Goal: Task Accomplishment & Management: Complete application form

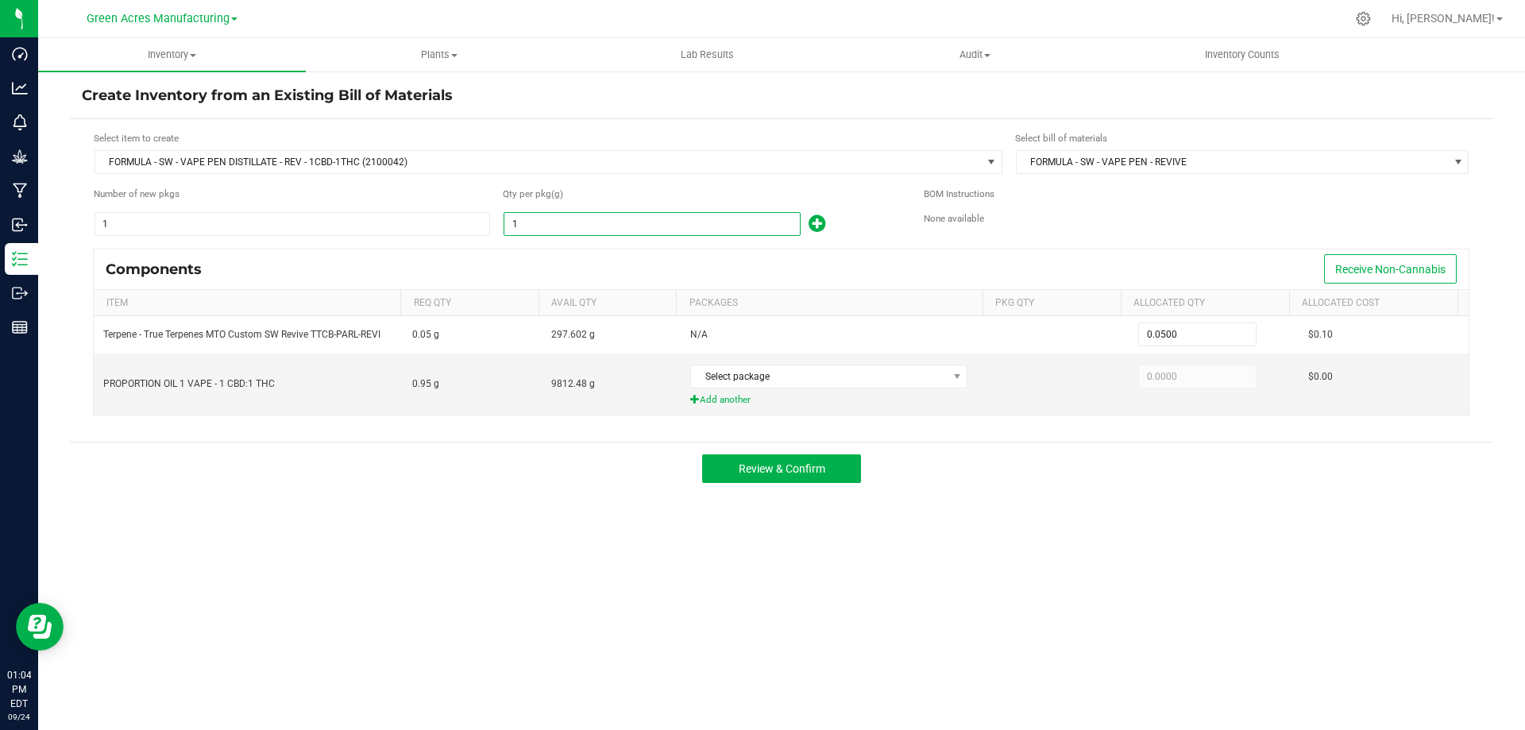
paste input "640.75"
type input "640.75"
type input "32.0375"
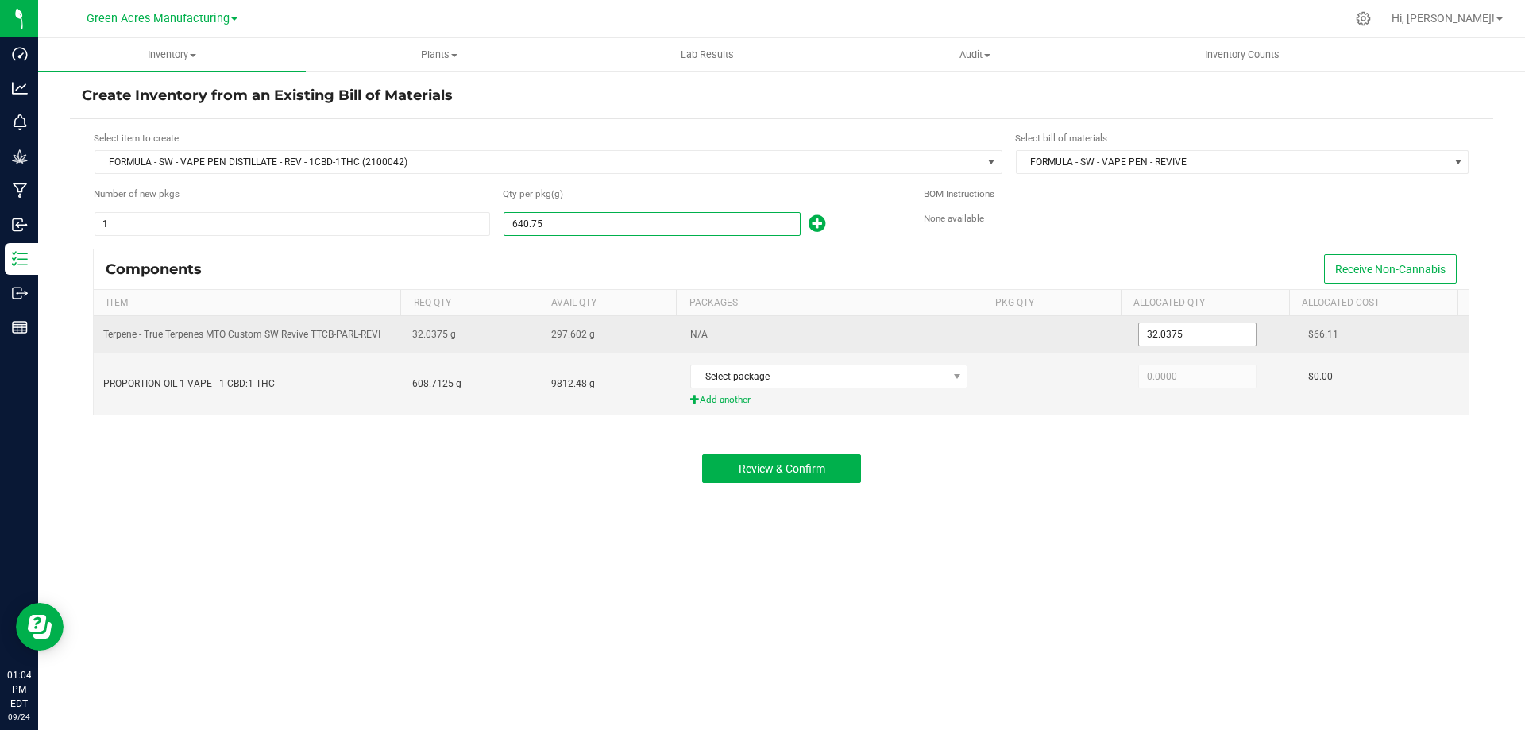
type input "640.7500"
click at [1142, 334] on input "32.0375" at bounding box center [1197, 334] width 117 height 22
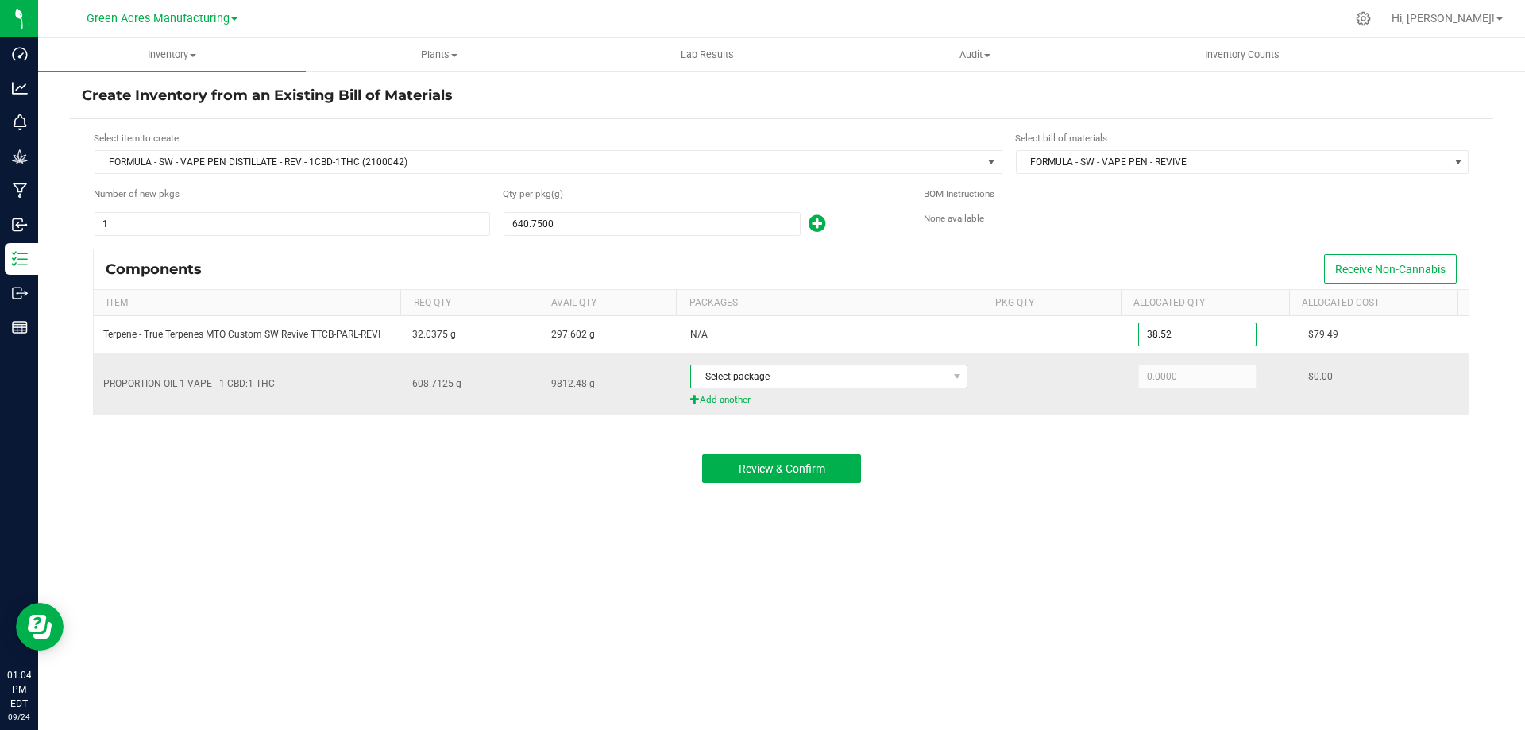
type input "38.5200"
click at [798, 371] on span "Select package" at bounding box center [819, 376] width 256 height 22
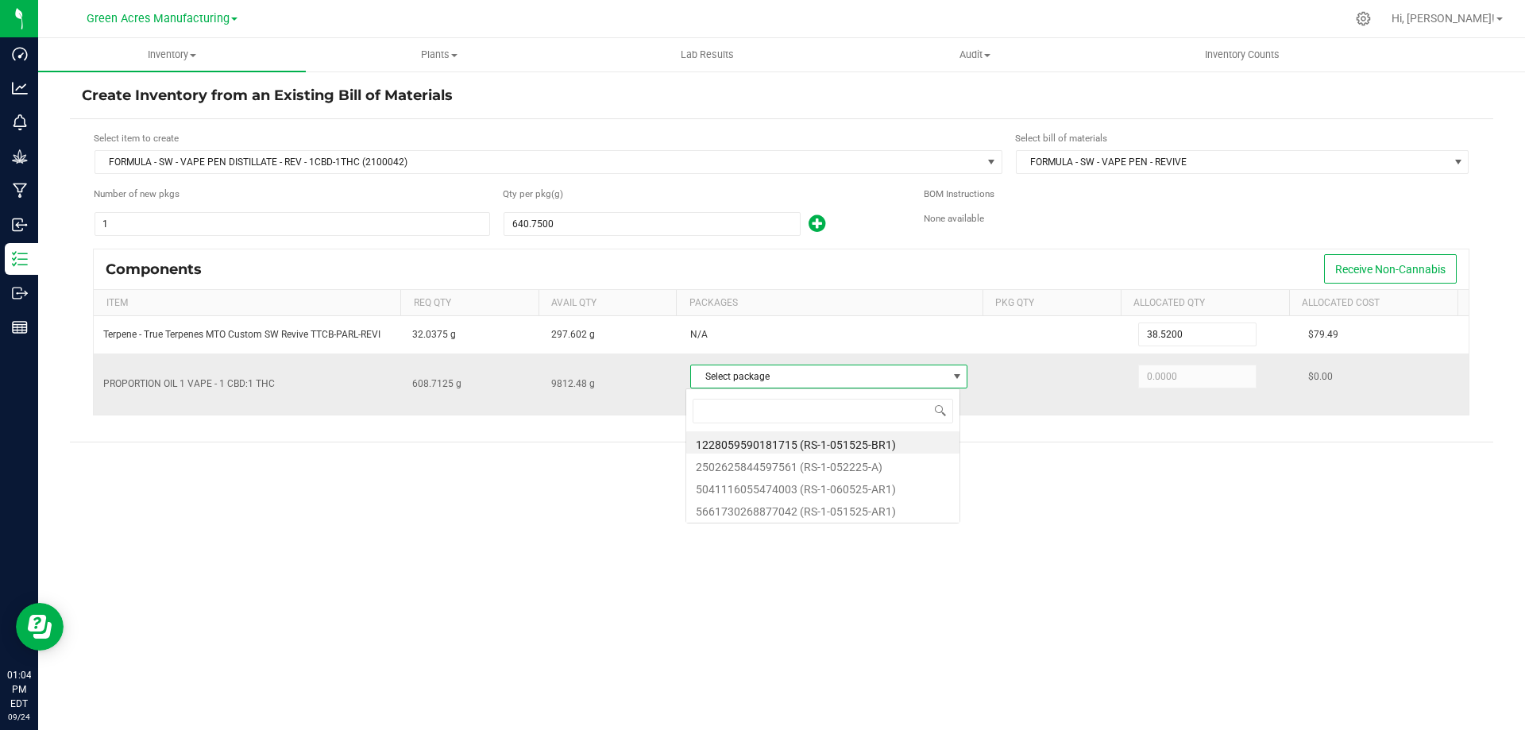
scroll to position [24, 274]
type input "7042"
click at [764, 445] on li "5661730268877042 (RS-1-051525-AR1)" at bounding box center [822, 442] width 273 height 22
type input "452.7300"
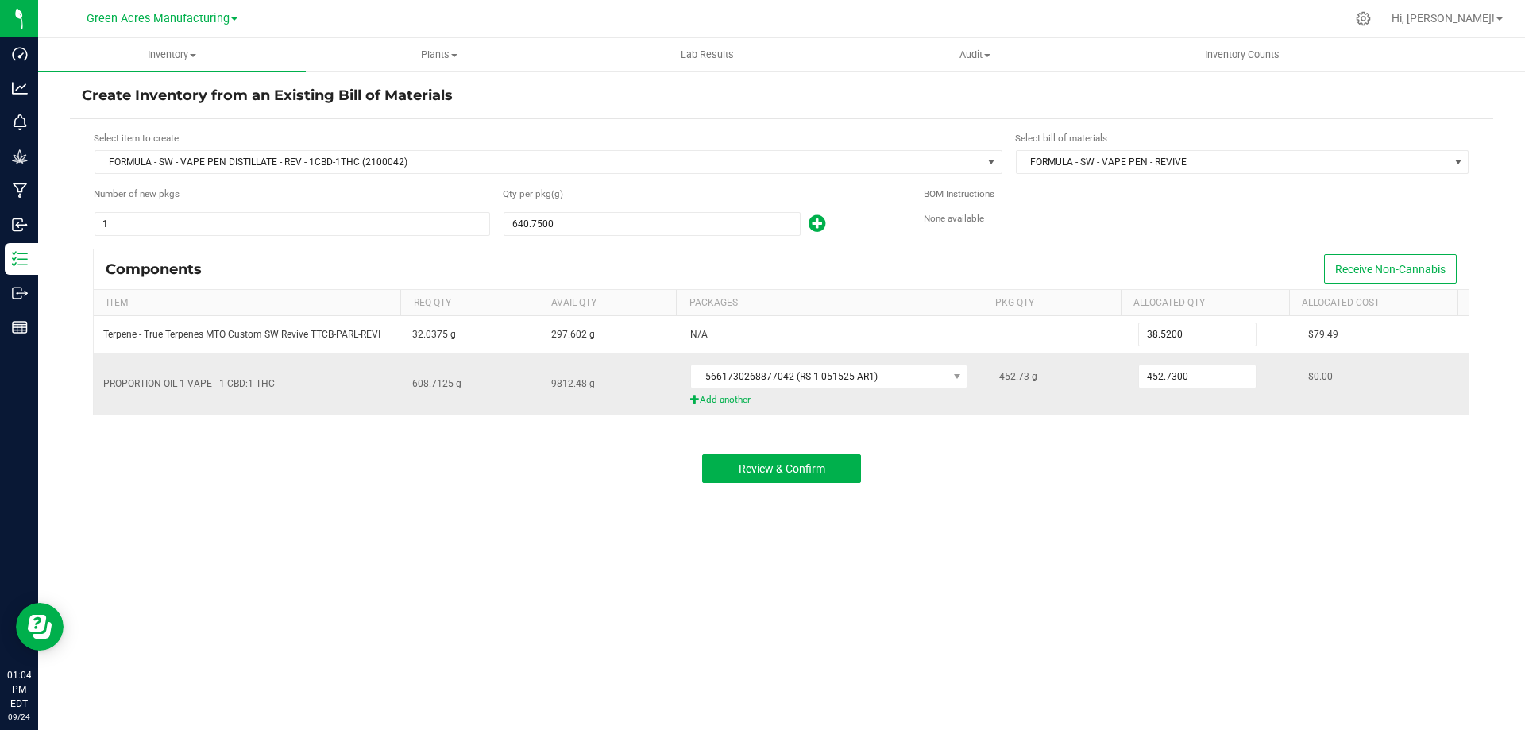
click at [719, 404] on span "Add another" at bounding box center [835, 399] width 290 height 15
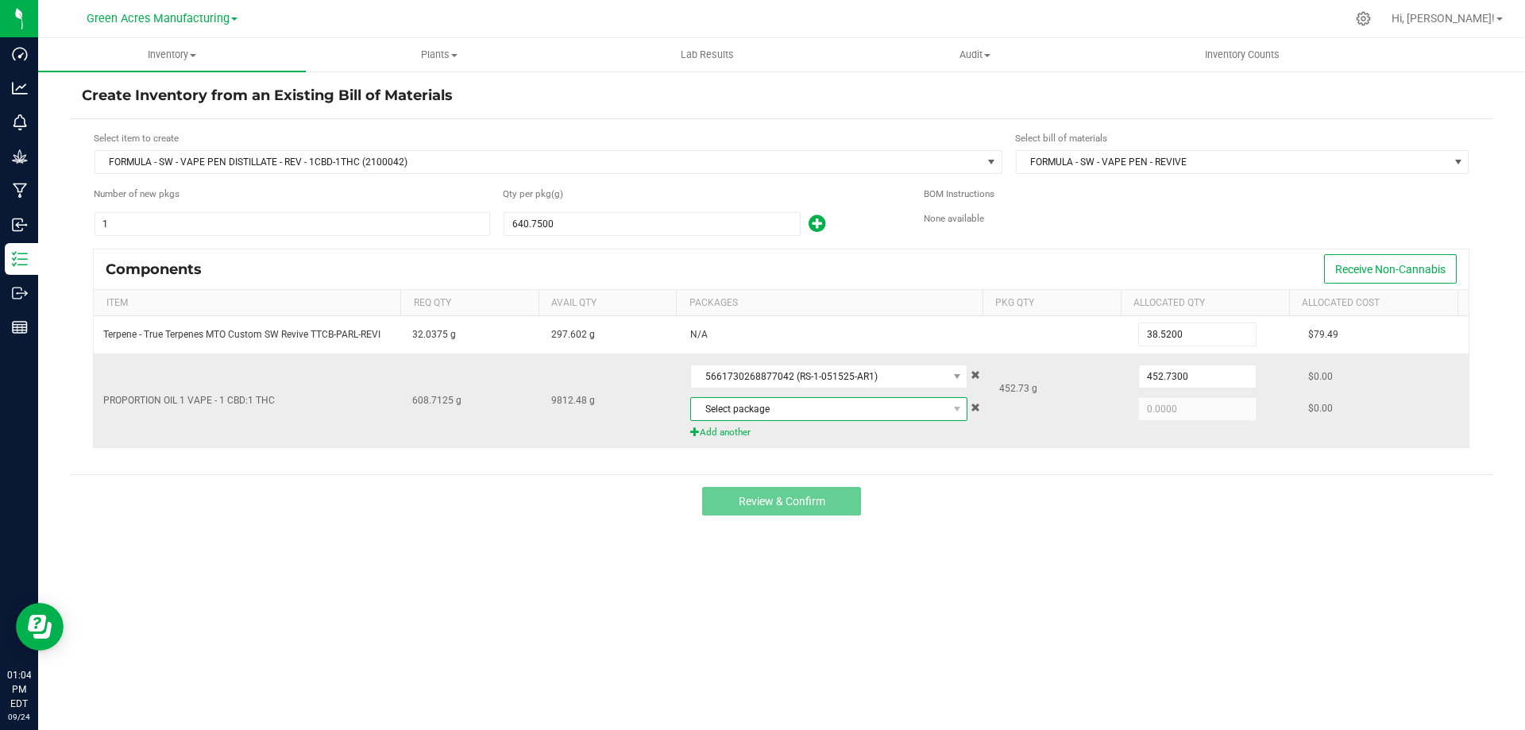
click at [733, 408] on span "Select package" at bounding box center [819, 409] width 256 height 22
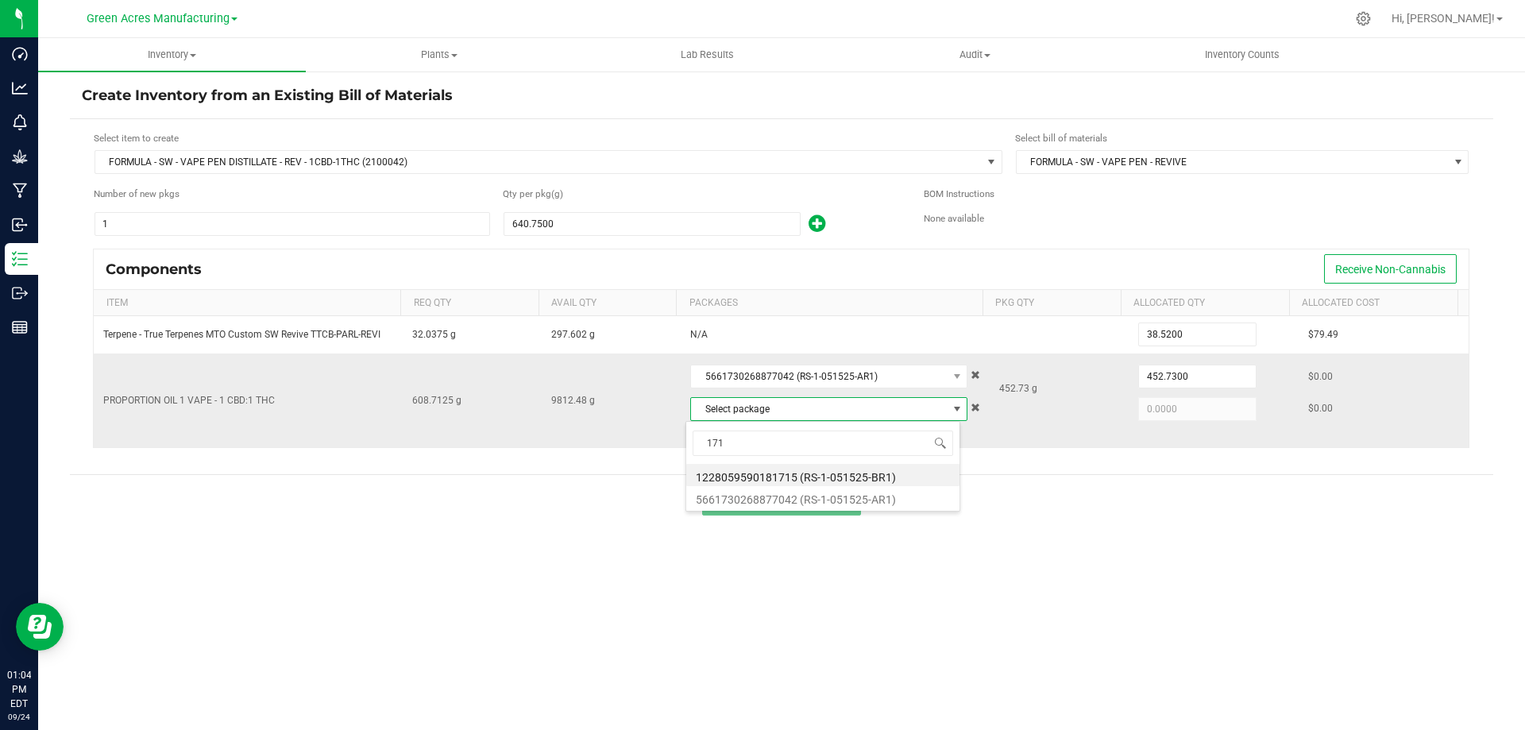
type input "1715"
click at [850, 476] on li "1228059590181715 (RS-1-051525-BR1)" at bounding box center [822, 475] width 273 height 22
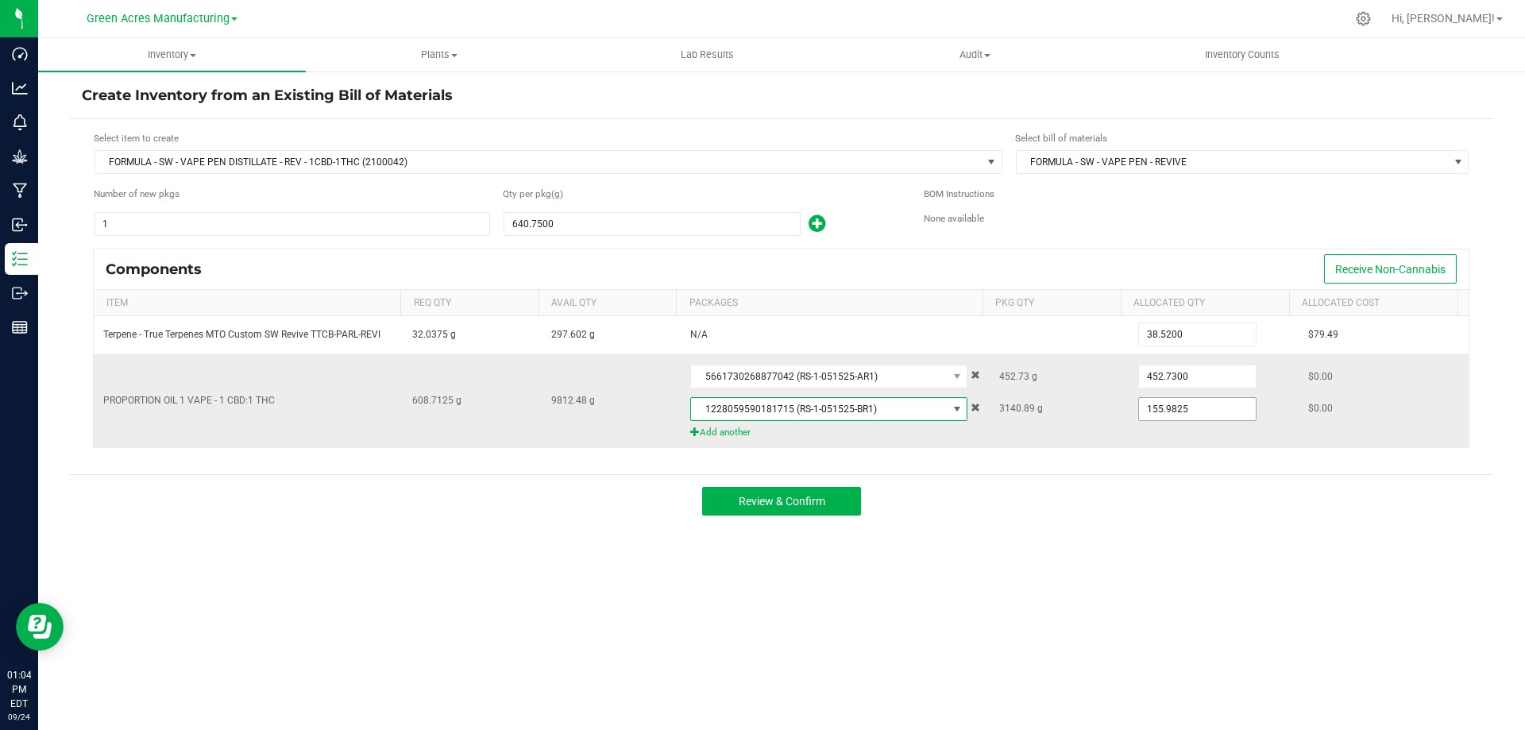
click at [1154, 406] on input "155.9825" at bounding box center [1197, 409] width 117 height 22
type input "150.9100"
click at [775, 498] on span "Review & Confirm" at bounding box center [782, 501] width 87 height 13
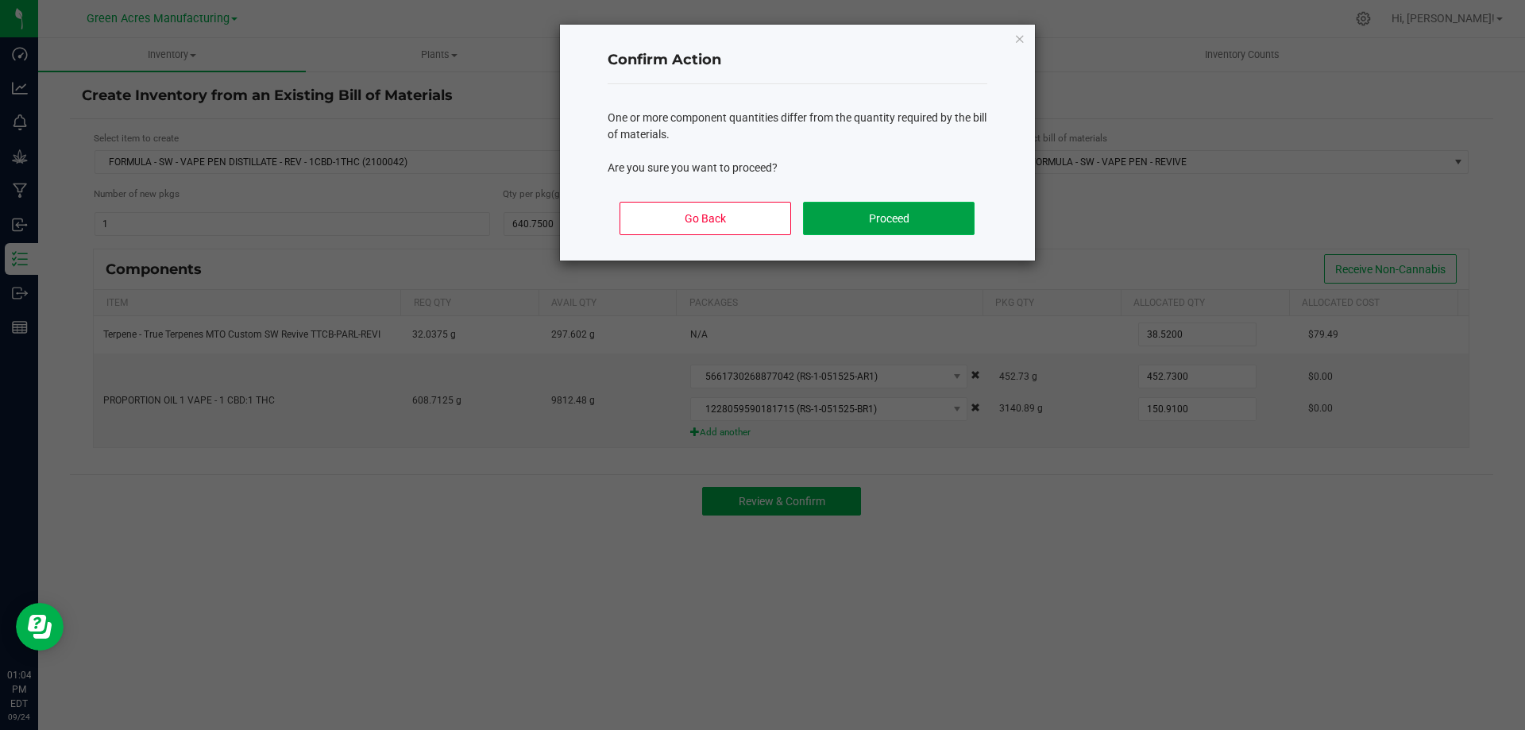
click at [855, 212] on button "Proceed" at bounding box center [888, 218] width 171 height 33
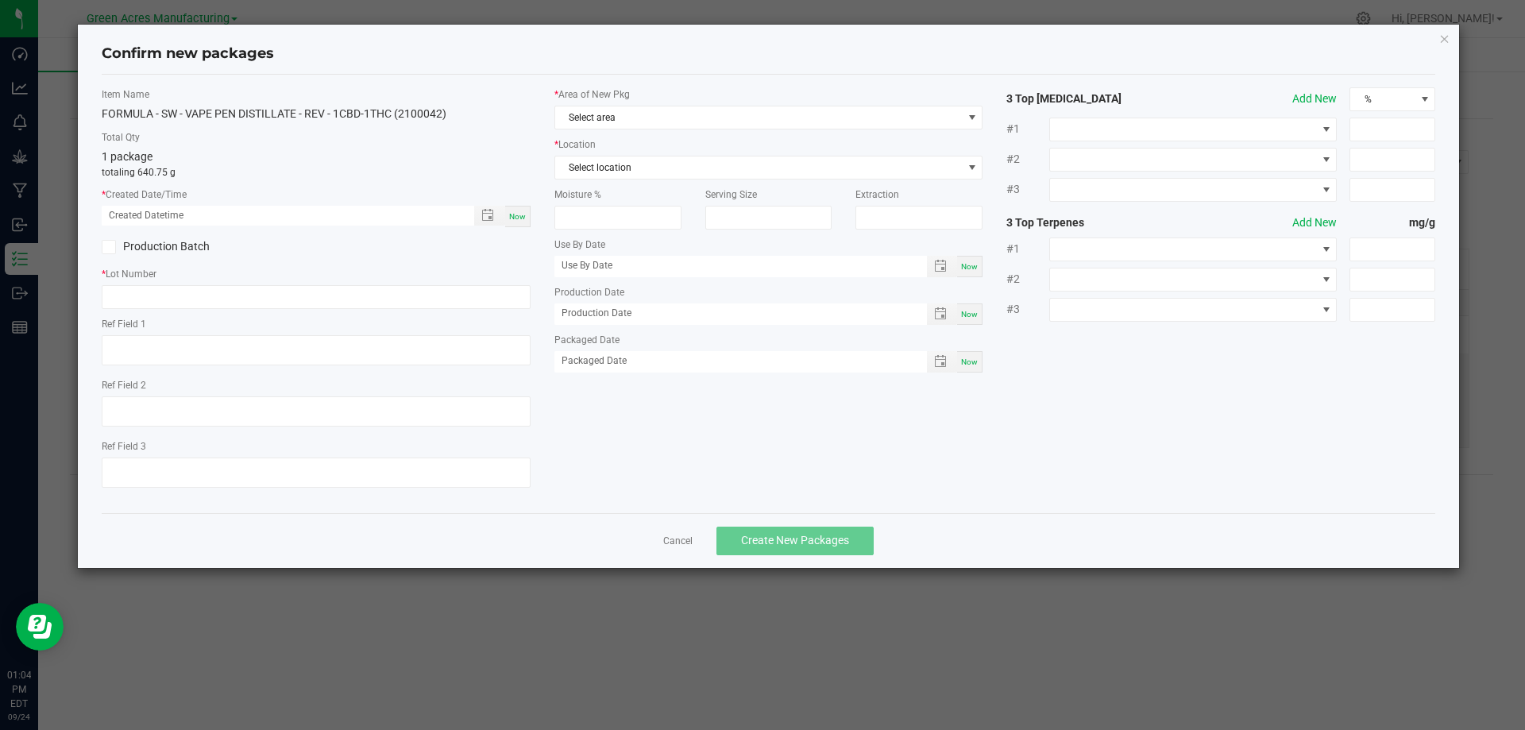
click at [521, 213] on span "Now" at bounding box center [517, 216] width 17 height 9
type input "09/24/2025 01:04 PM"
paste input "SEP25REV02"
type input "SEP25REV02"
click at [652, 116] on span "Select area" at bounding box center [759, 117] width 408 height 22
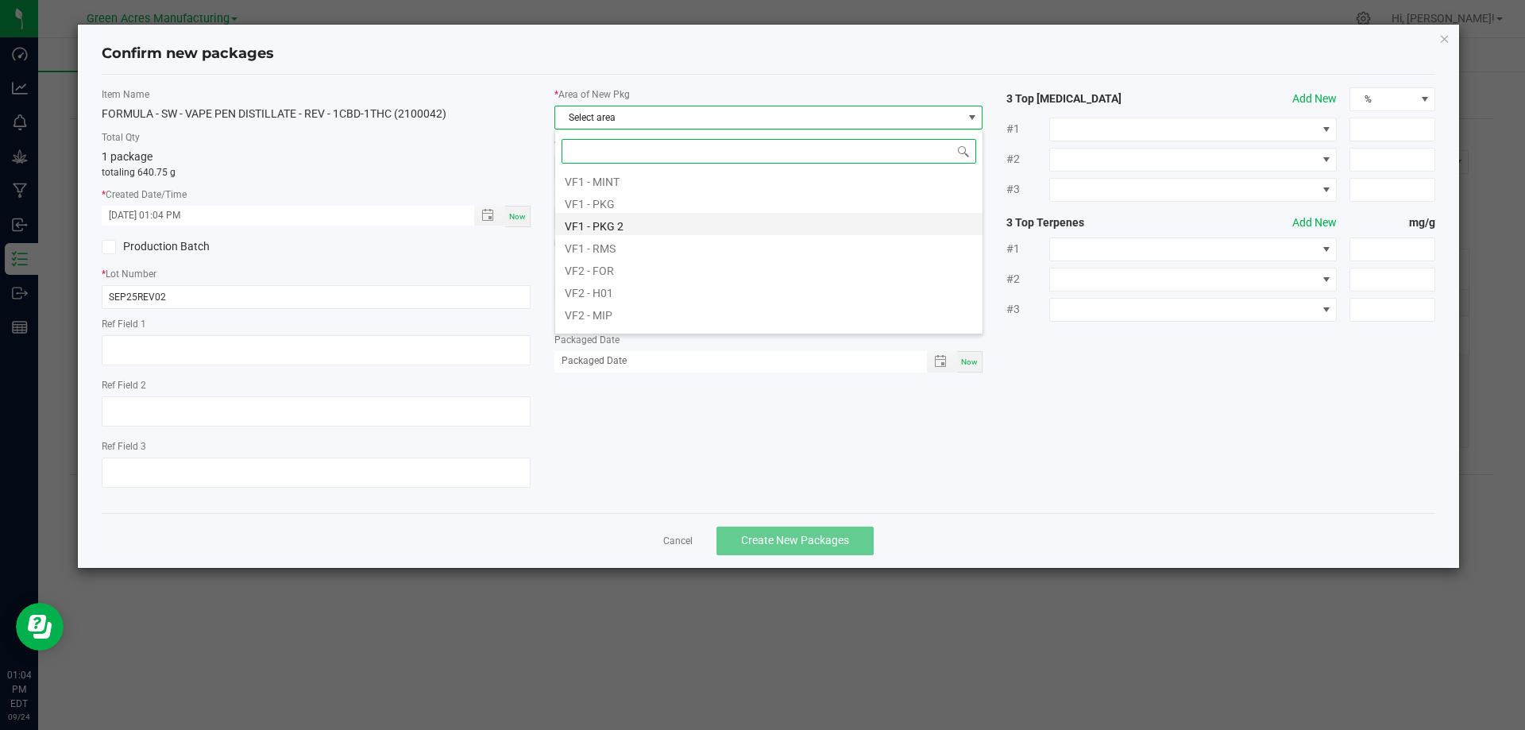
scroll to position [798, 0]
click at [652, 223] on li "VF2 - MIP" at bounding box center [768, 230] width 427 height 22
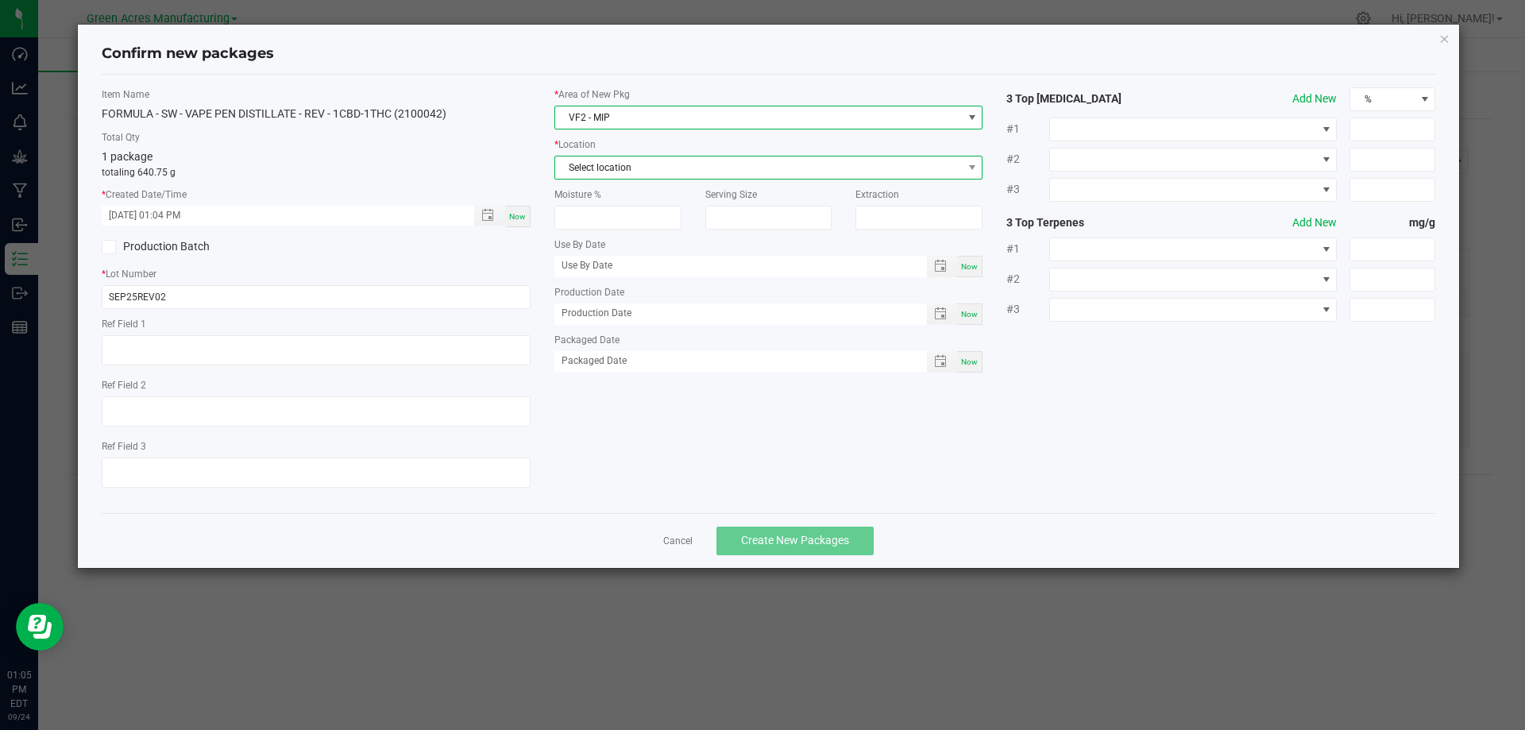
click at [666, 168] on span "Select location" at bounding box center [759, 168] width 408 height 22
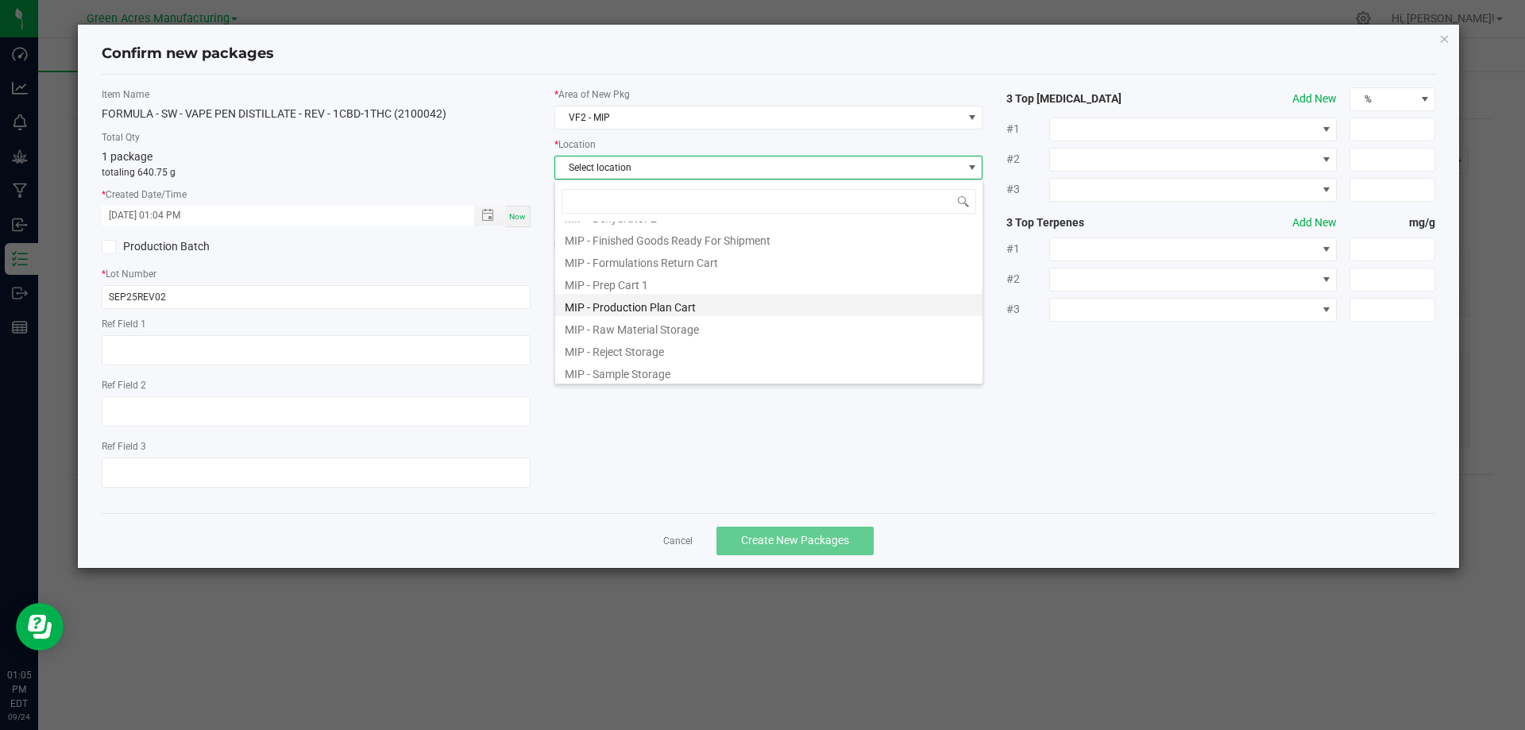
scroll to position [130, 0]
click at [687, 300] on li "MIP - Production Plan Cart" at bounding box center [768, 303] width 427 height 22
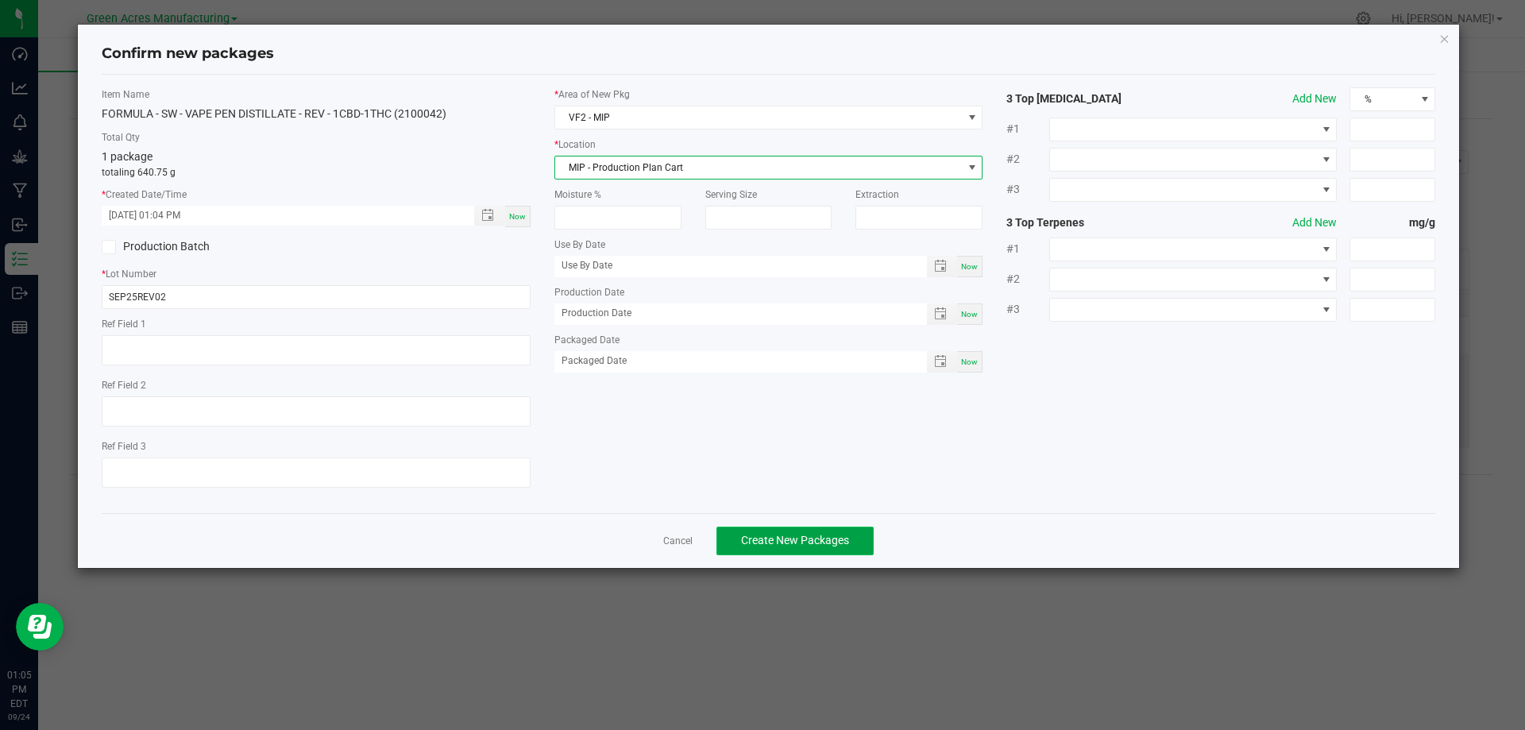
click at [789, 536] on span "Create New Packages" at bounding box center [795, 540] width 108 height 13
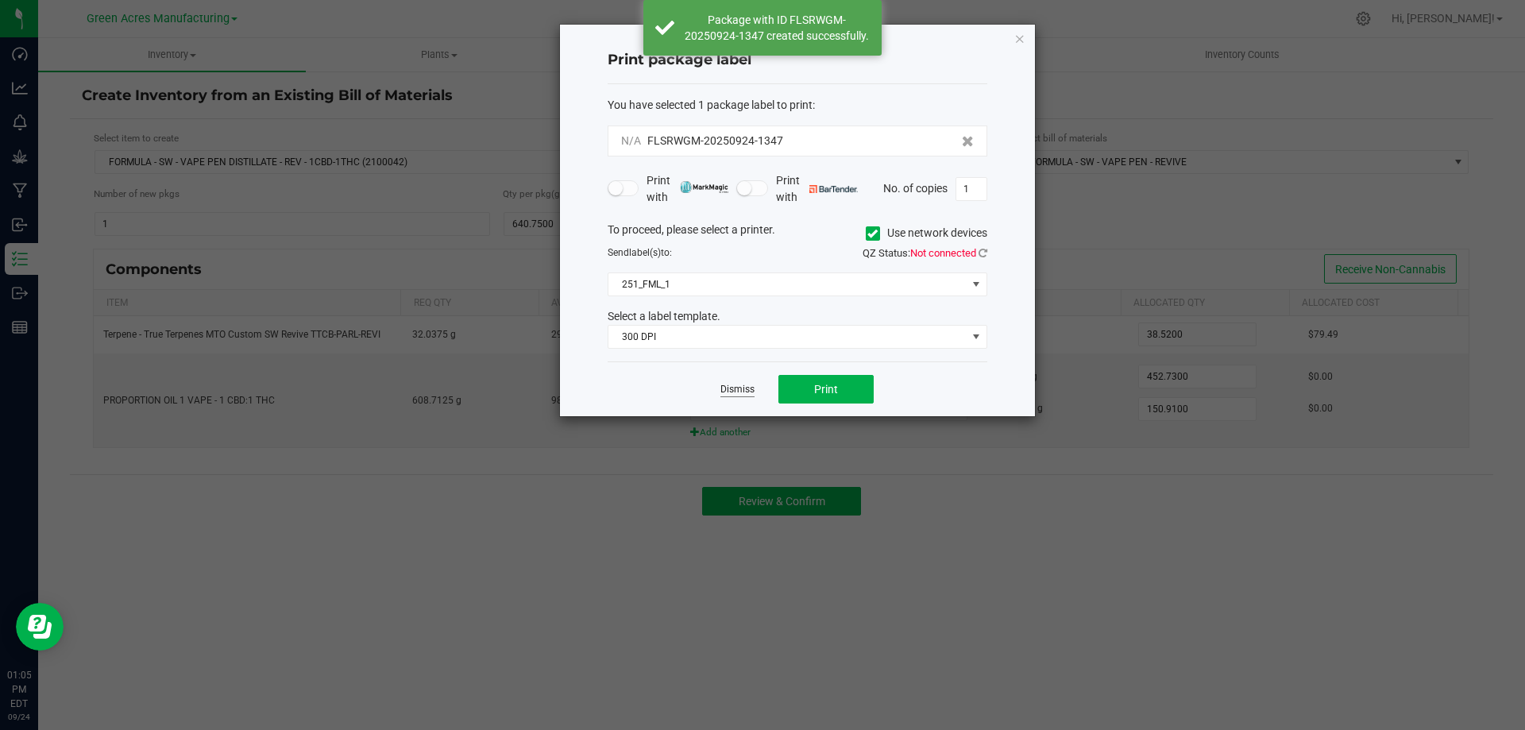
click at [734, 392] on link "Dismiss" at bounding box center [738, 390] width 34 height 14
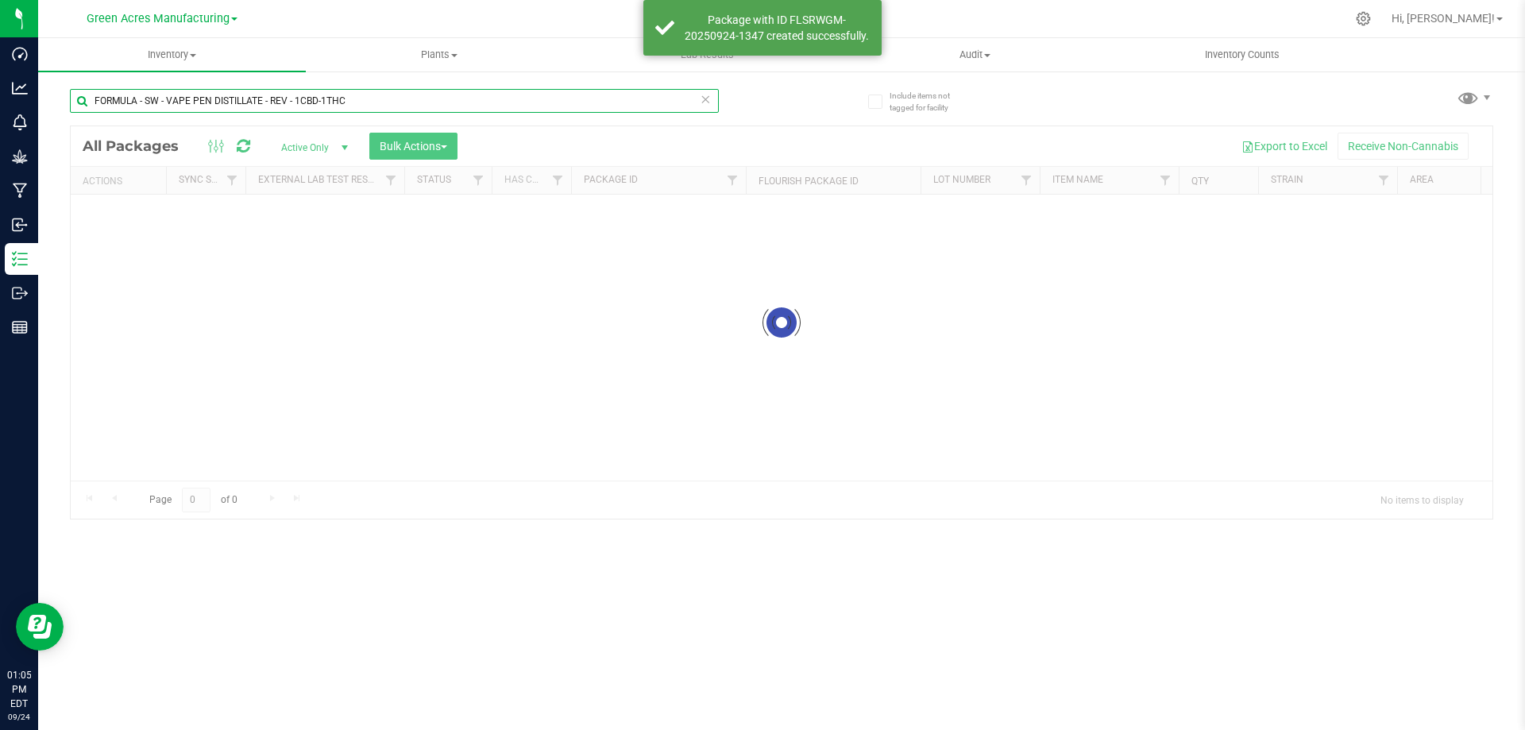
click at [363, 102] on input "FORMULA - SW - VAPE PEN DISTILLATE - REV - 1CBD-1THC" at bounding box center [394, 101] width 649 height 24
paste input "SEP25REV02"
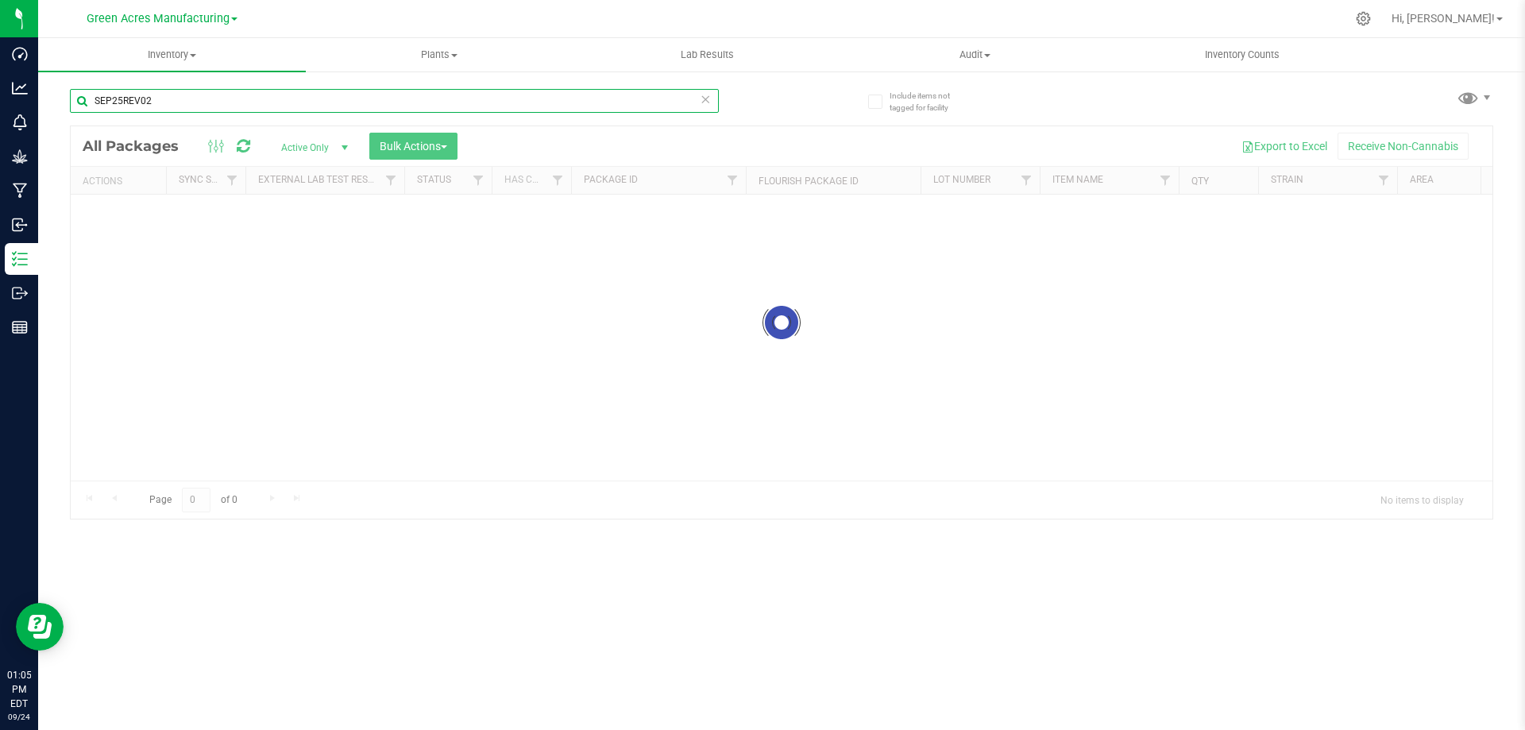
type input "SEP25REV02"
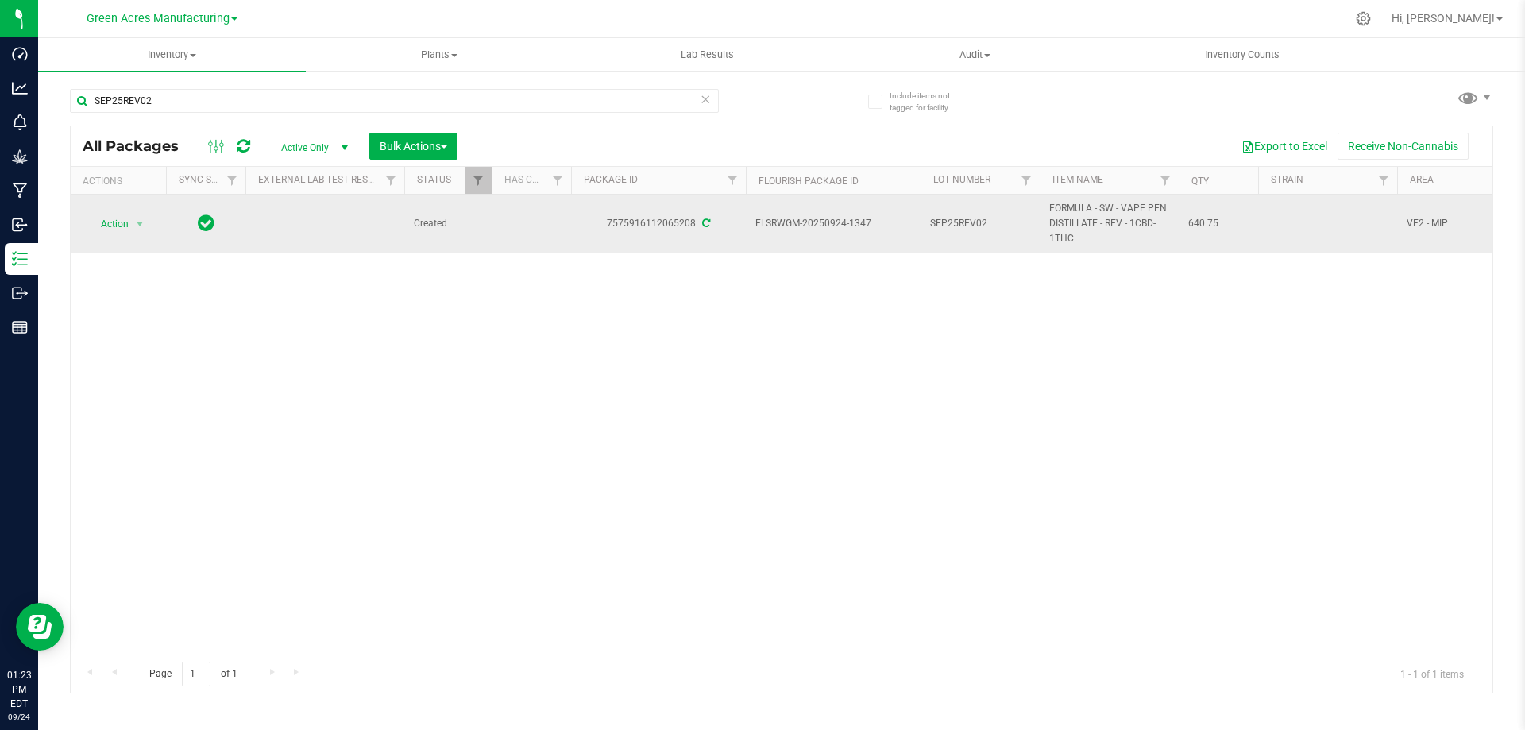
click at [789, 223] on span "FLSRWGM-20250924-1347" at bounding box center [834, 223] width 156 height 15
copy tr "FLSRWGM-20250924-1347"
click at [1202, 224] on span "640.75" at bounding box center [1219, 223] width 60 height 15
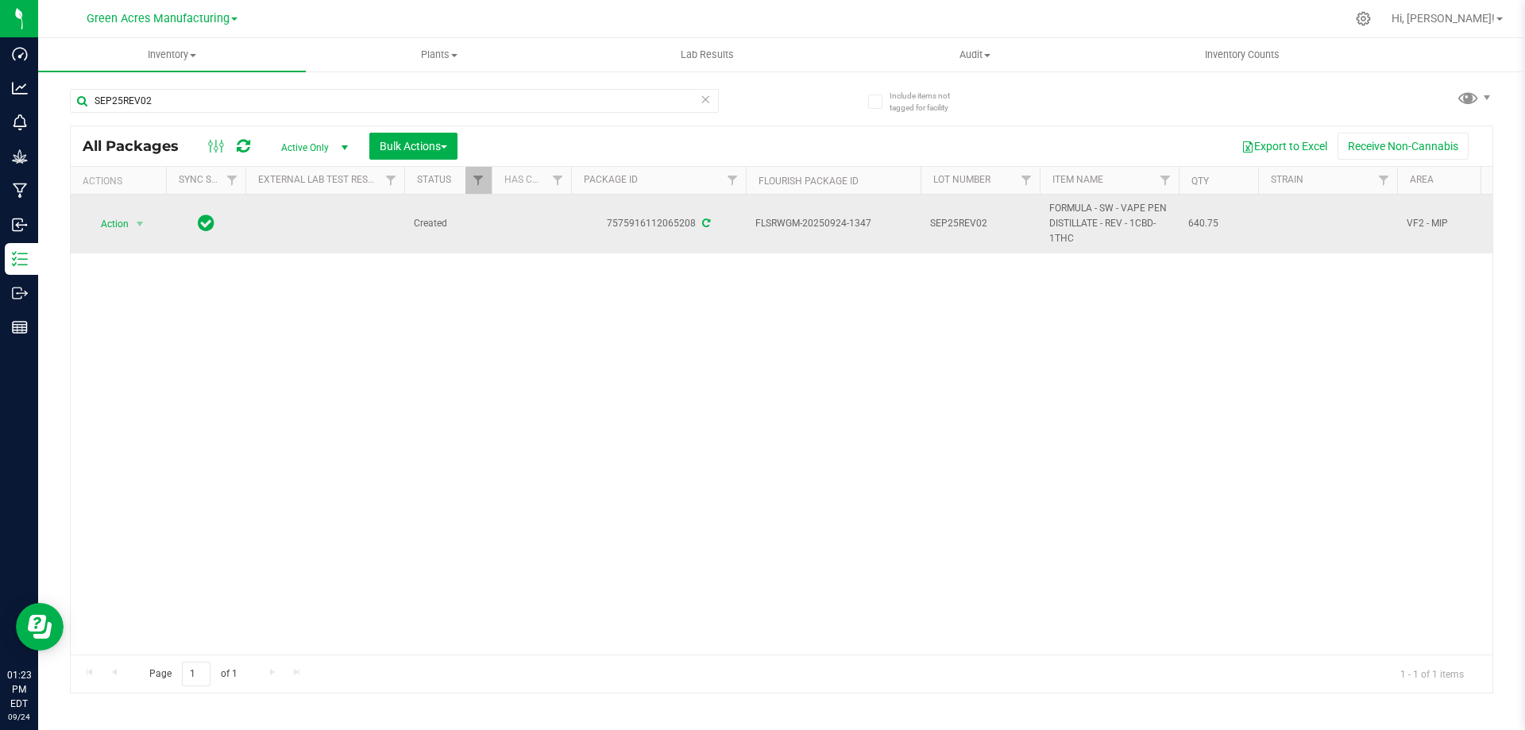
click at [1202, 224] on span "640.75" at bounding box center [1219, 223] width 60 height 15
copy span "640.75"
click at [133, 222] on span "select" at bounding box center [140, 224] width 20 height 22
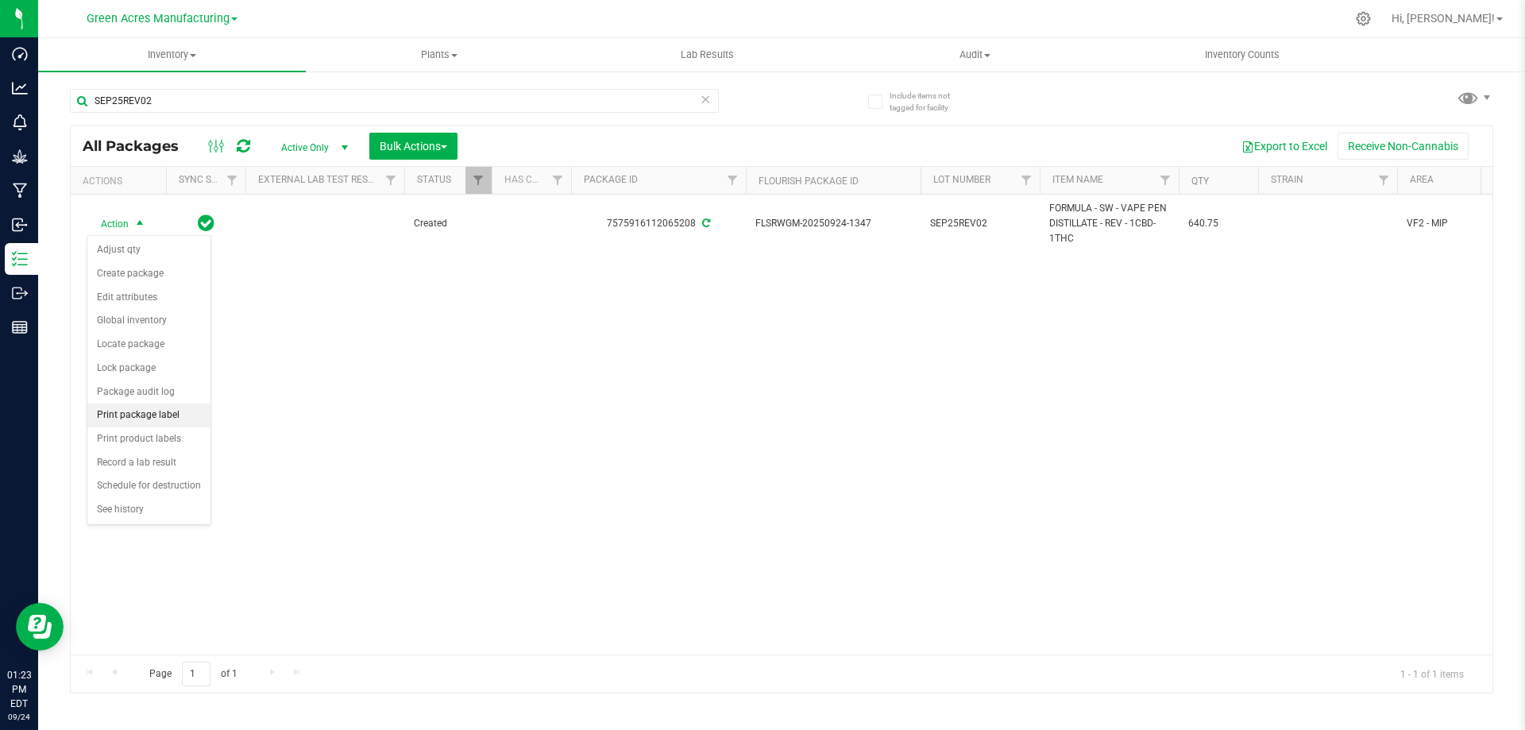
click at [140, 419] on li "Print package label" at bounding box center [148, 416] width 123 height 24
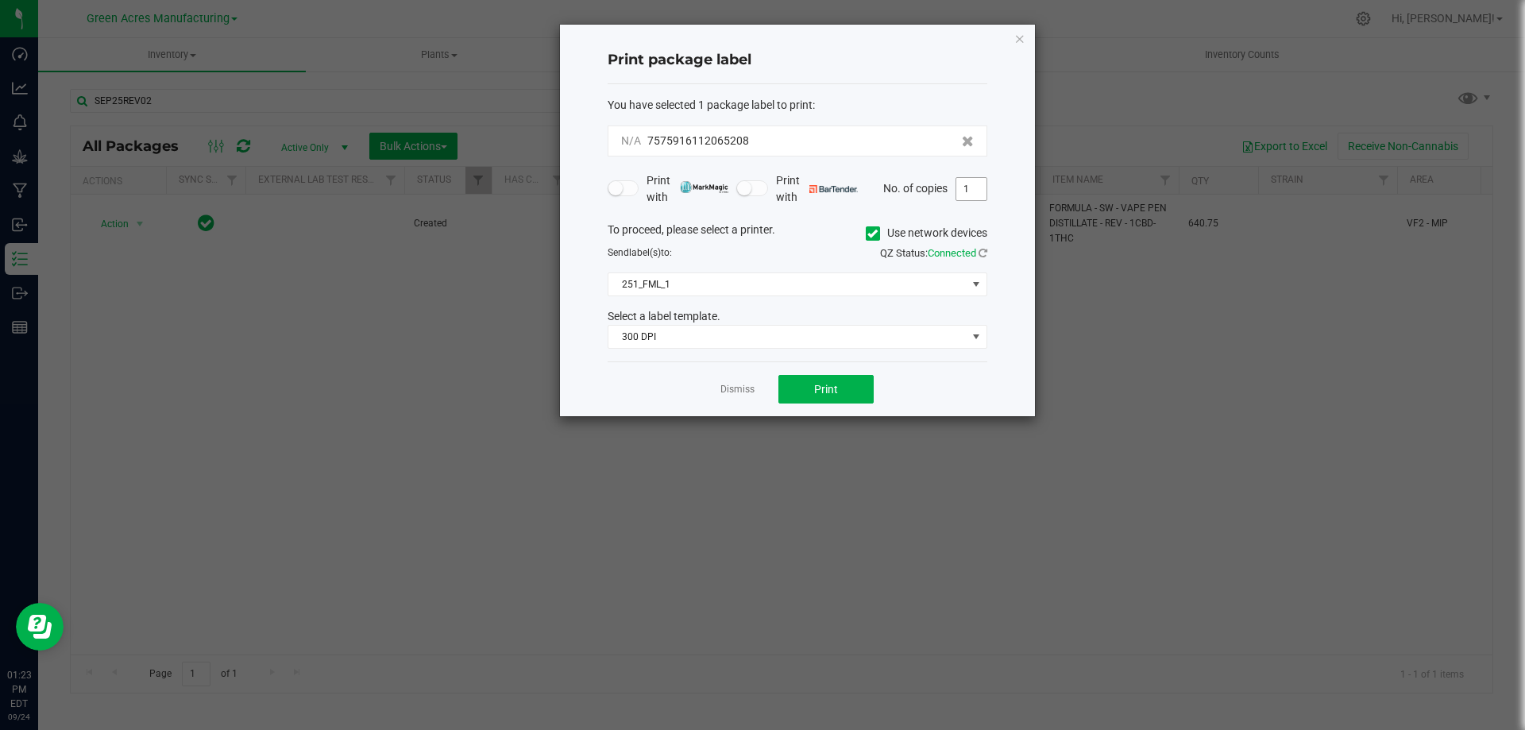
click at [967, 179] on input "1" at bounding box center [972, 189] width 30 height 22
type input "3"
click at [824, 386] on span "Print" at bounding box center [826, 389] width 24 height 13
click at [744, 389] on link "Dismiss" at bounding box center [738, 390] width 34 height 14
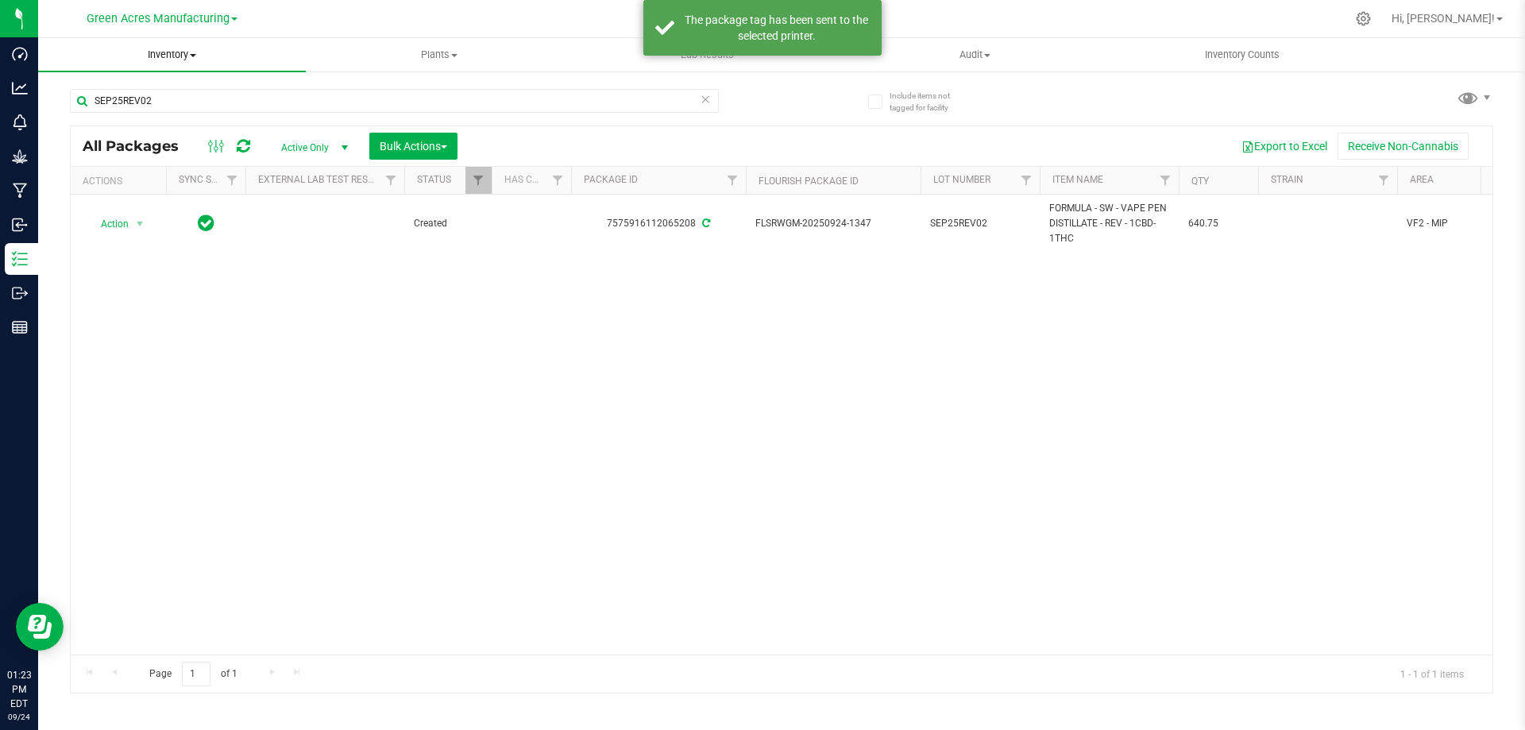
click at [180, 50] on span "Inventory" at bounding box center [172, 55] width 268 height 14
click at [184, 188] on li "From bill of materials" at bounding box center [172, 191] width 268 height 19
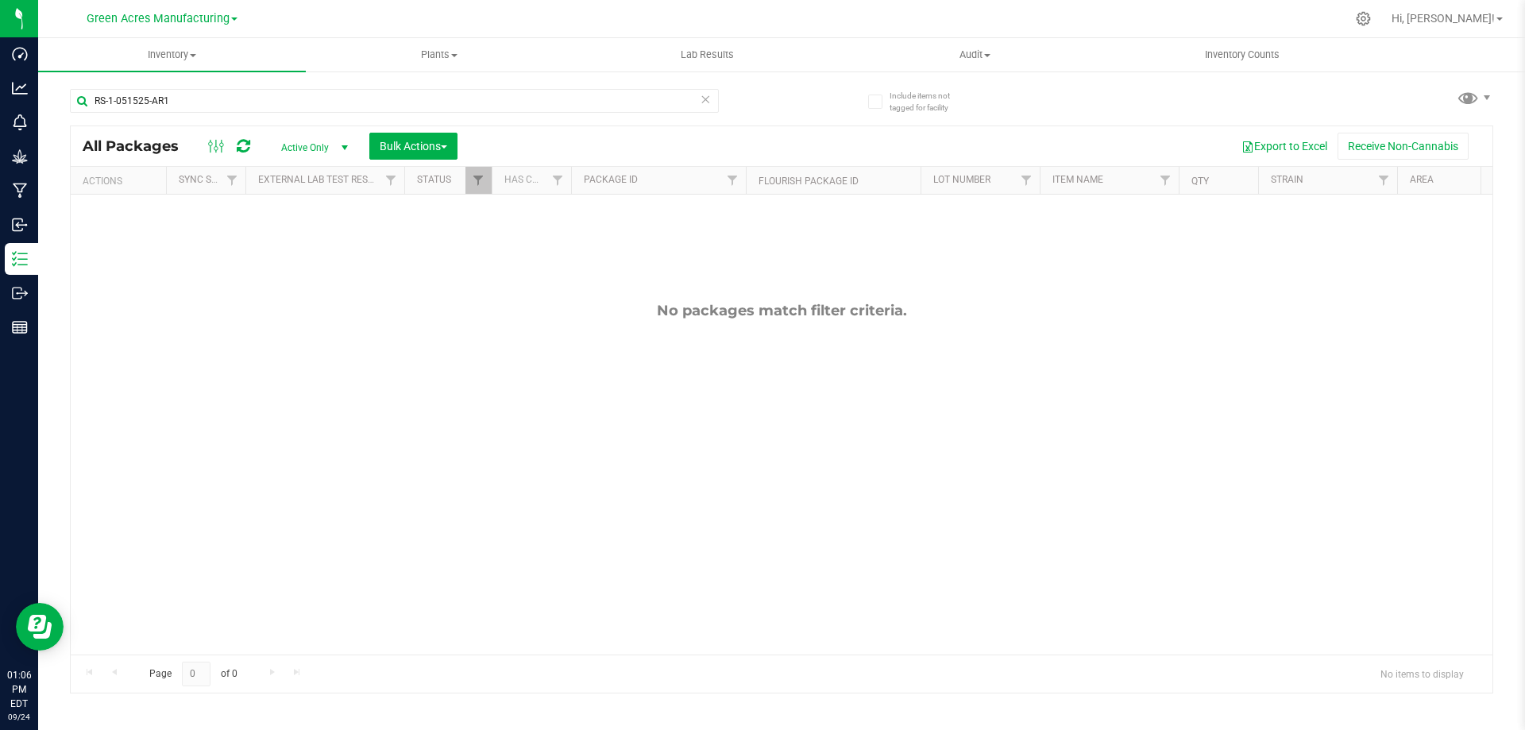
click at [708, 99] on icon at bounding box center [705, 98] width 11 height 19
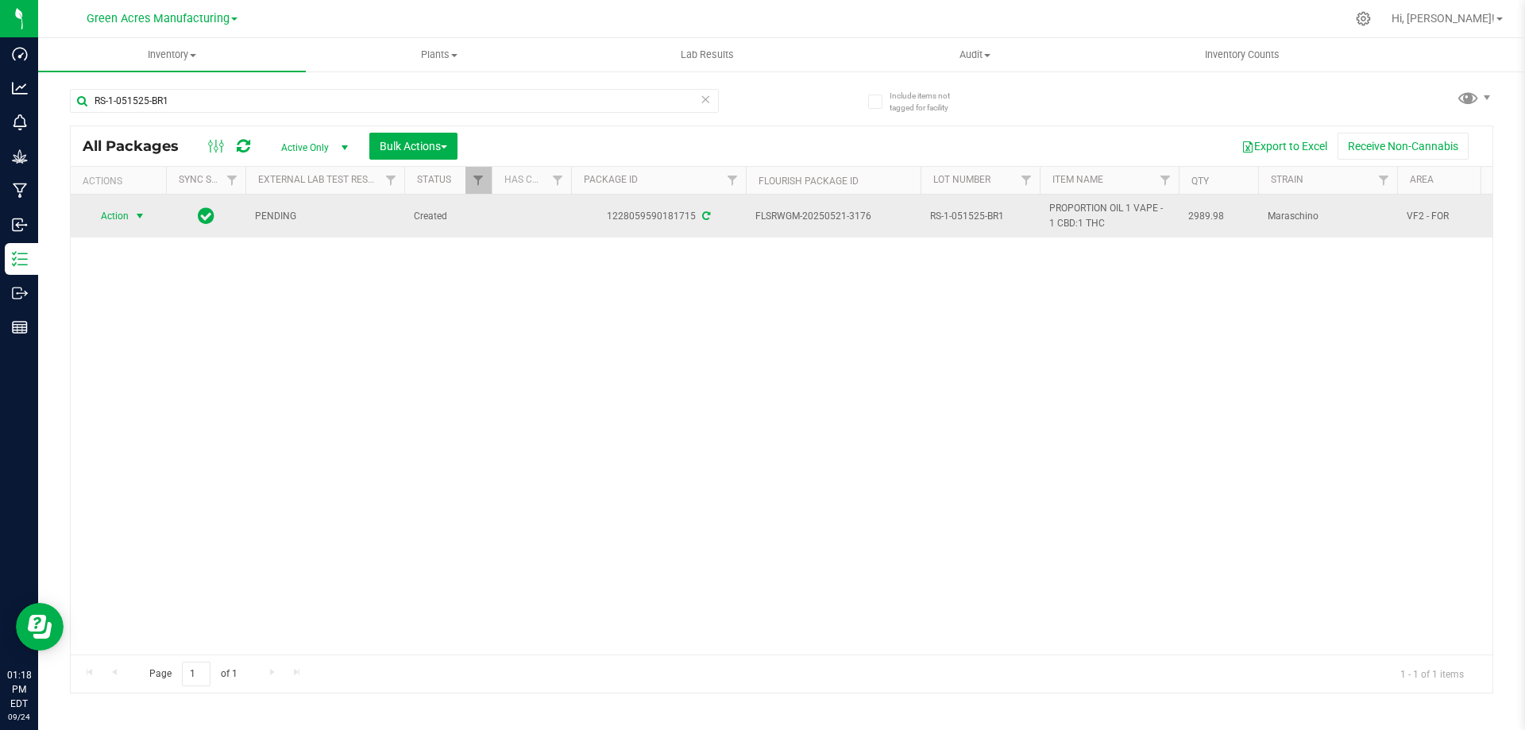
click at [125, 222] on span "Action" at bounding box center [108, 216] width 43 height 22
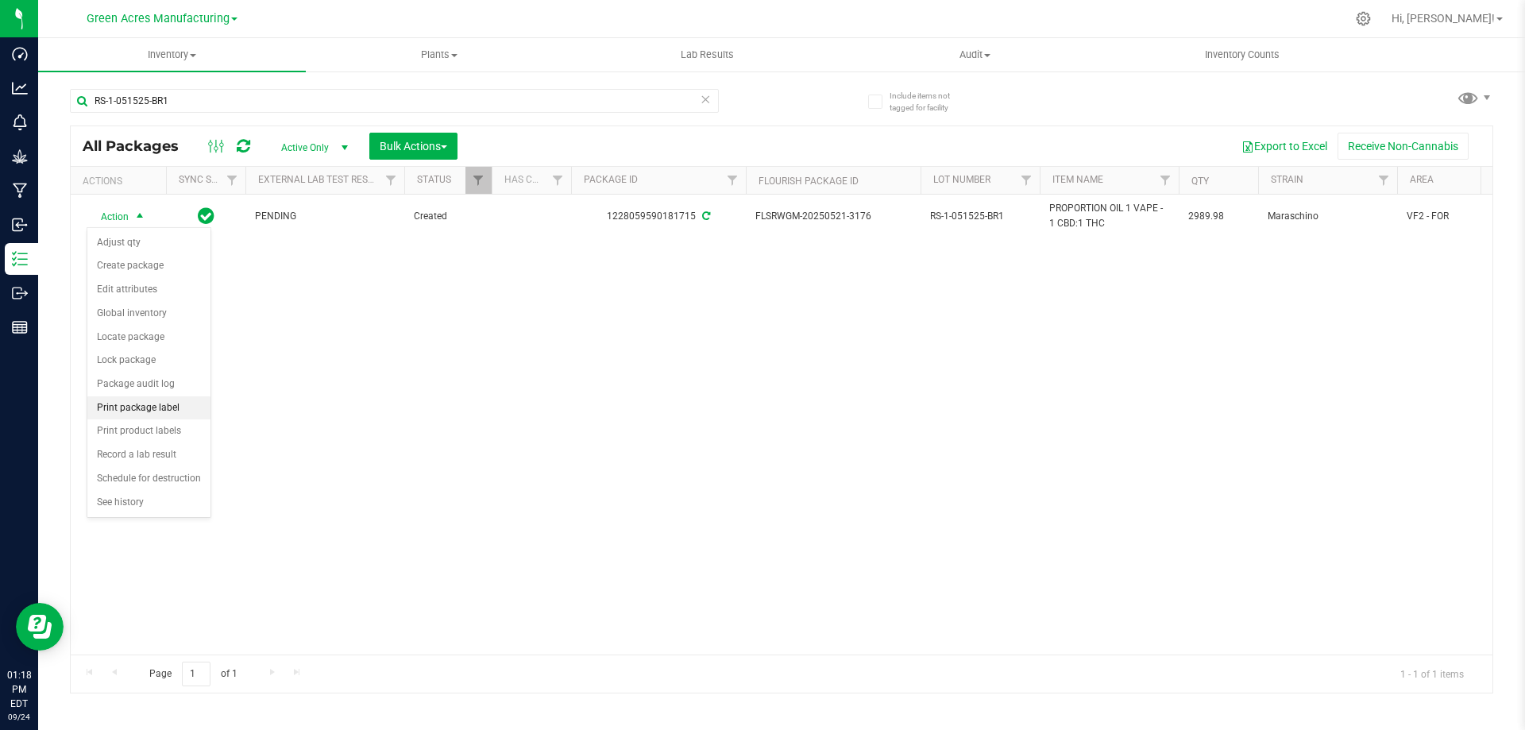
click at [145, 412] on li "Print package label" at bounding box center [148, 408] width 123 height 24
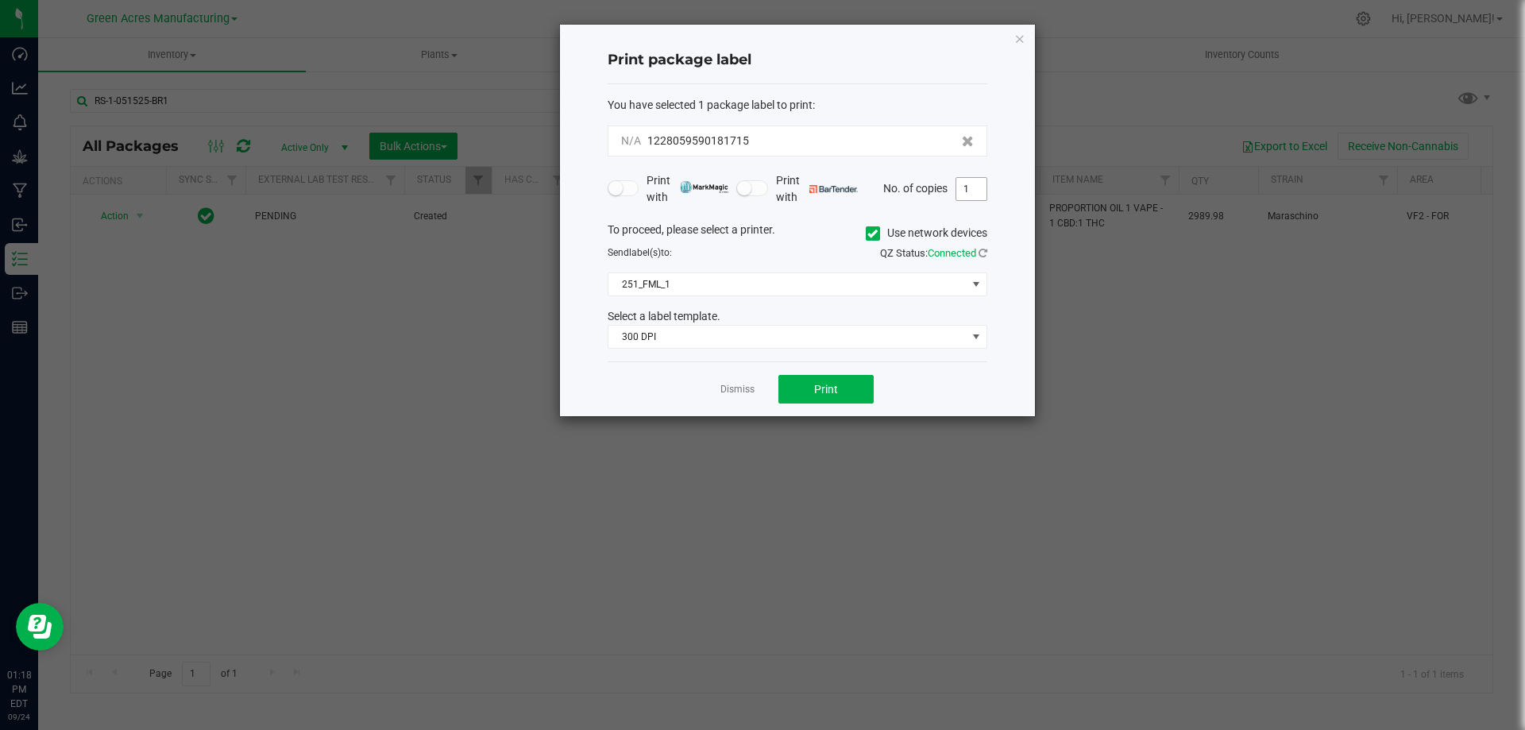
click at [968, 189] on input "1" at bounding box center [972, 189] width 30 height 22
type input "2"
click at [810, 384] on button "Print" at bounding box center [826, 389] width 95 height 29
click at [736, 390] on link "Dismiss" at bounding box center [738, 390] width 34 height 14
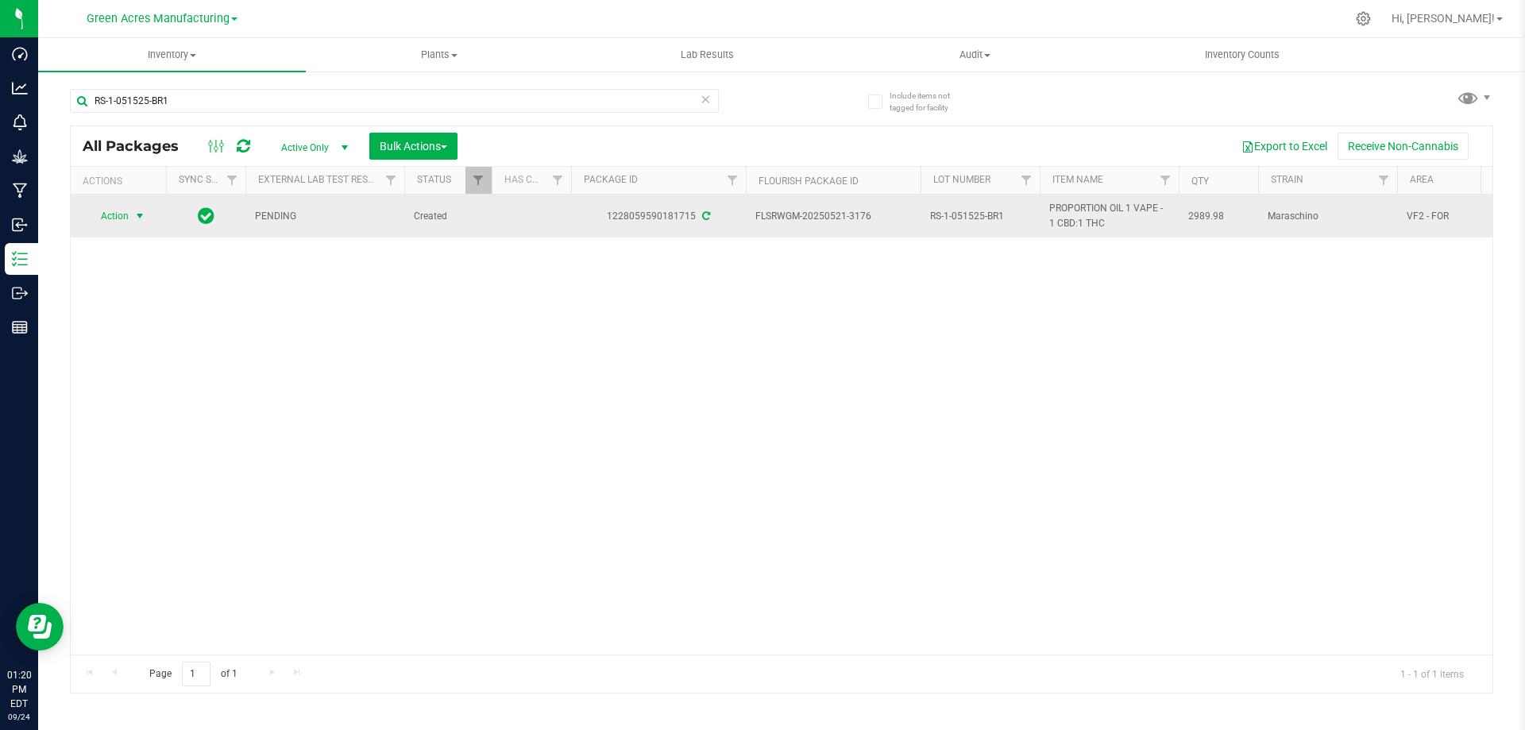
click at [961, 215] on span "RS-1-051525-BR1" at bounding box center [980, 216] width 100 height 15
click at [961, 215] on input "RS-1-051525-BR1" at bounding box center [977, 216] width 114 height 25
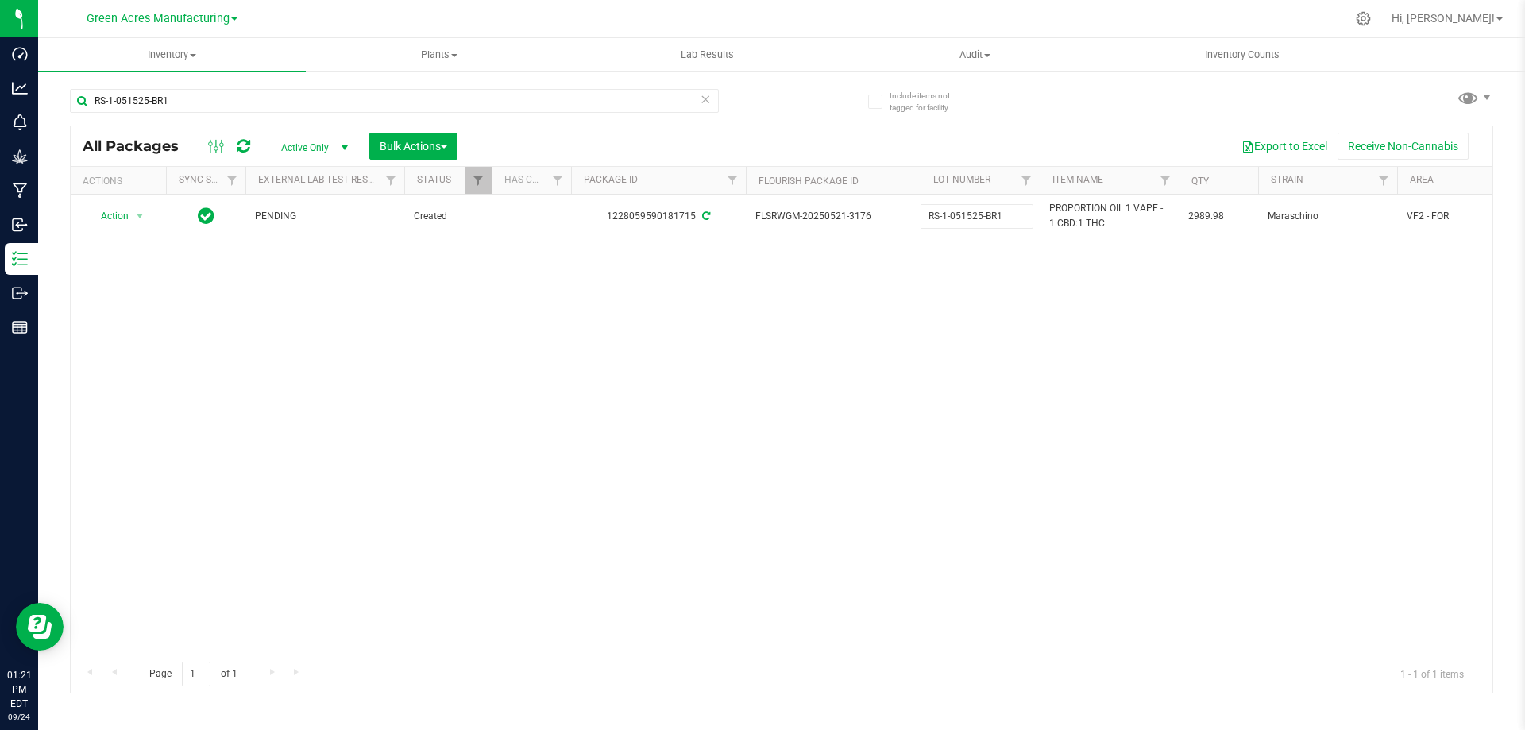
click at [683, 353] on div "Action Action Adjust qty Create package Edit attributes Global inventory Locate…" at bounding box center [782, 425] width 1422 height 460
click at [706, 103] on icon at bounding box center [705, 98] width 11 height 19
